Goal: Check status: Check status

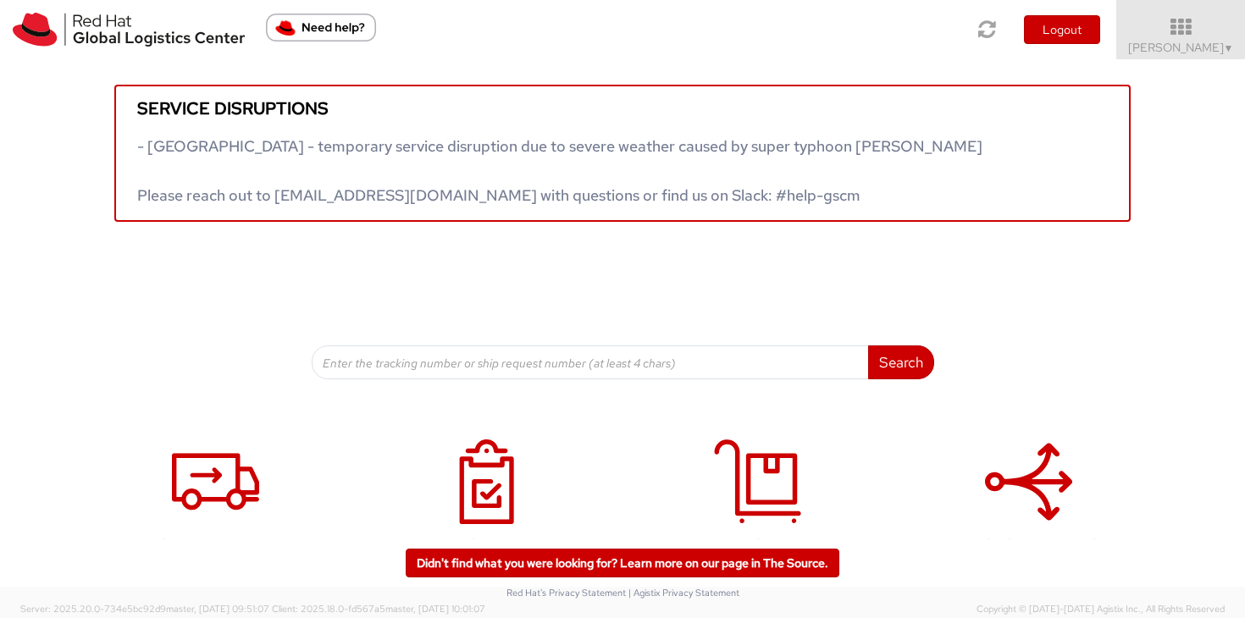
drag, startPoint x: 1214, startPoint y: 52, endPoint x: 1204, endPoint y: 93, distance: 42.7
click at [1215, 53] on span "Sally Chua ▼" at bounding box center [1181, 47] width 106 height 15
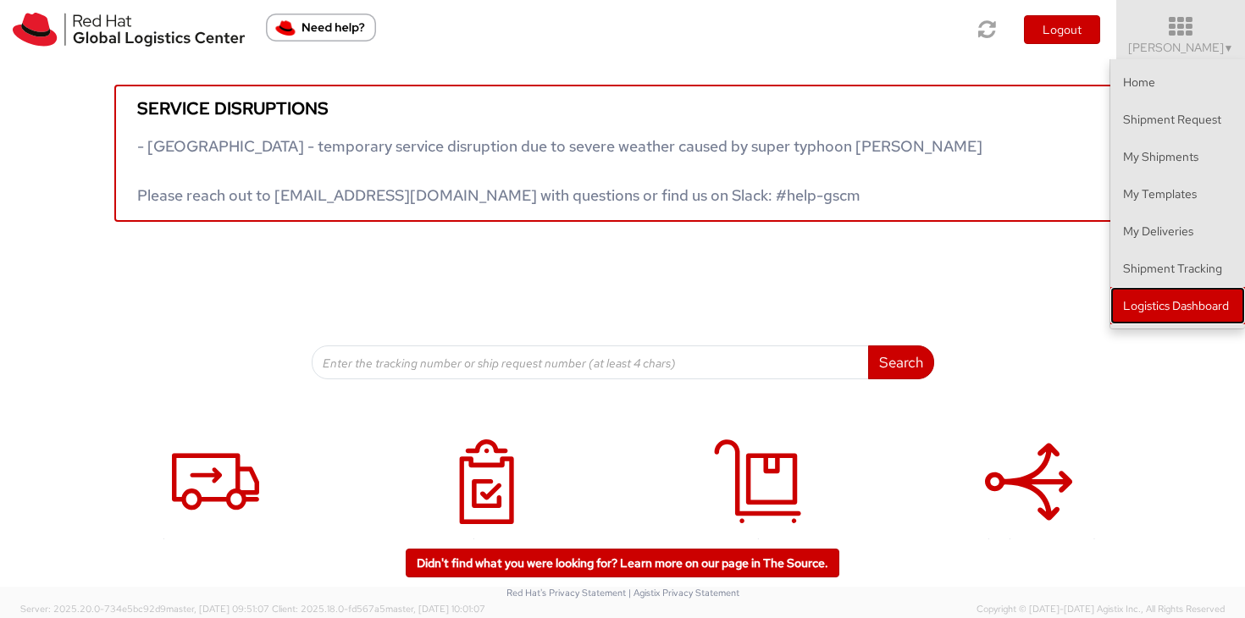
click at [1201, 318] on link "Logistics Dashboard" at bounding box center [1178, 305] width 135 height 37
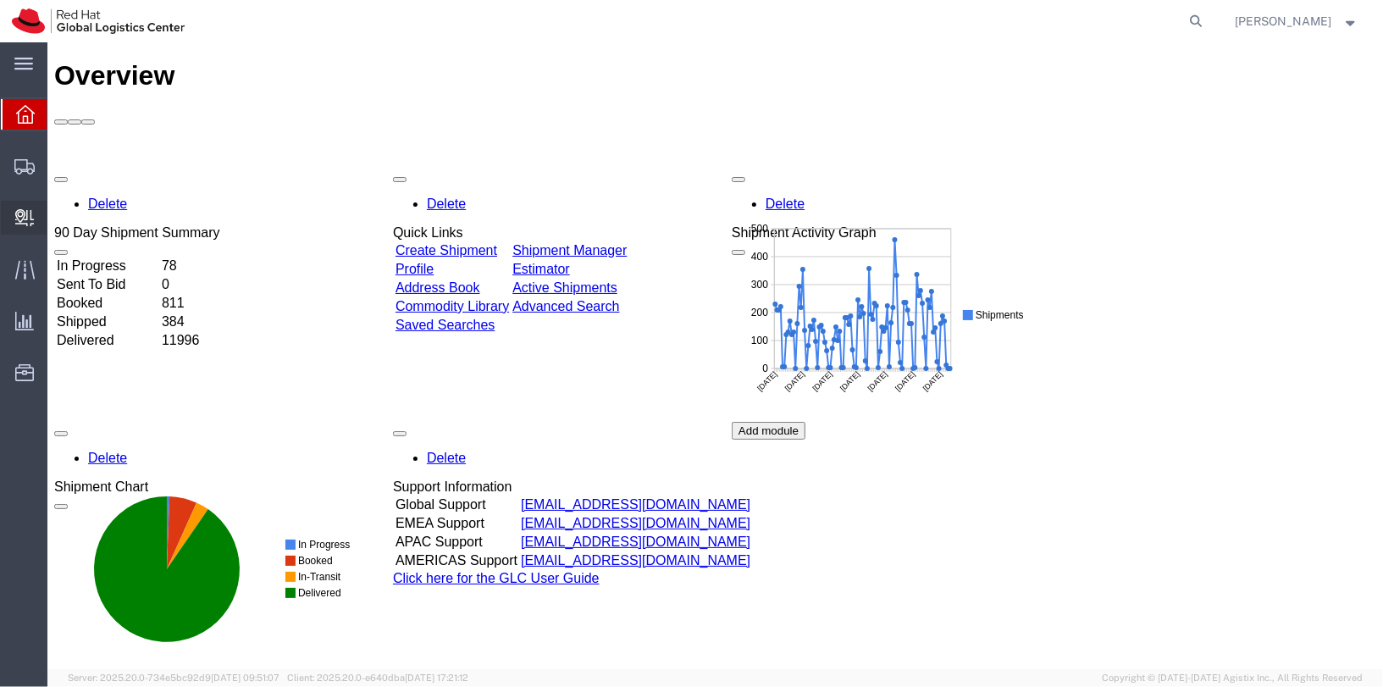
click at [58, 219] on span "Internal Delivery" at bounding box center [53, 218] width 12 height 34
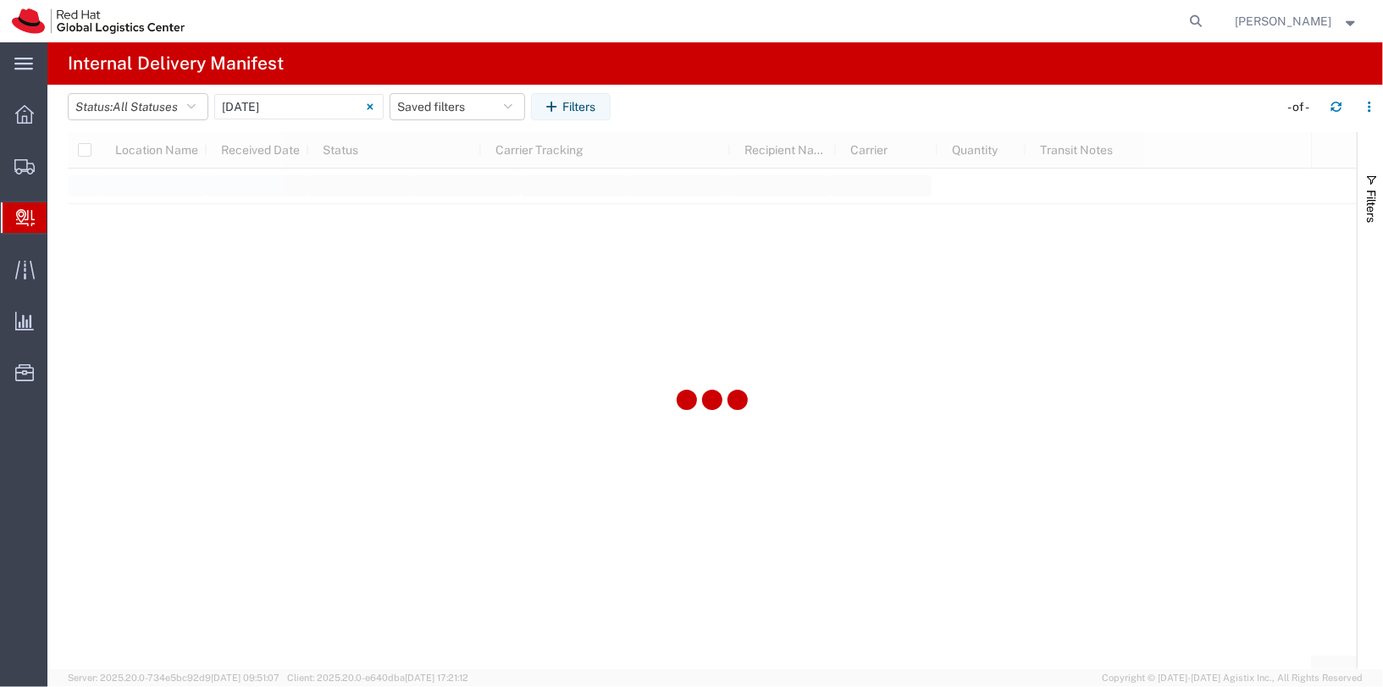
type input "06/11/2025"
type input "06/11/2025 - 06/11/2025"
click at [283, 109] on input "06/11/2025 - 06/11/2025" at bounding box center [298, 106] width 169 height 25
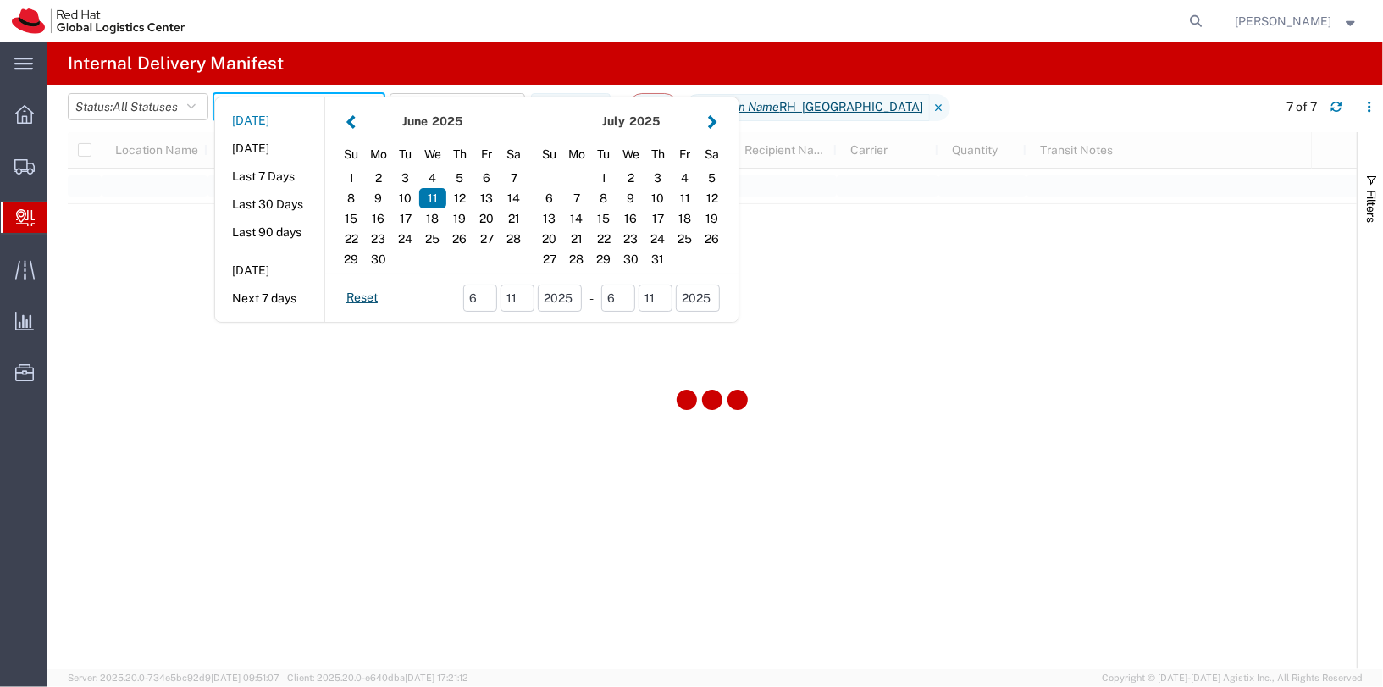
click at [259, 124] on button "Today" at bounding box center [269, 121] width 109 height 26
type input "Today"
type input "10/10/2025 - 10/10/2025"
